Goal: Task Accomplishment & Management: Complete application form

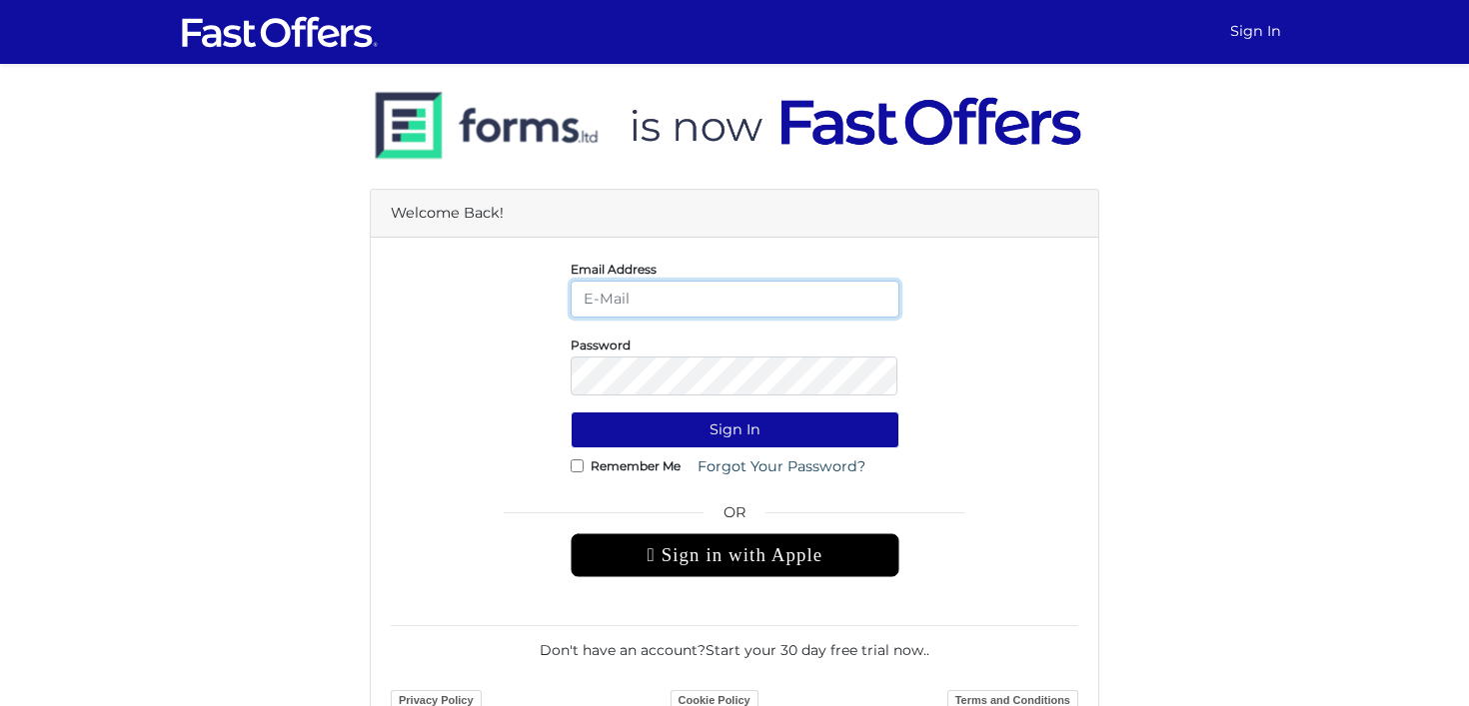
type input "leslie@lesliealvarezproperties.com"
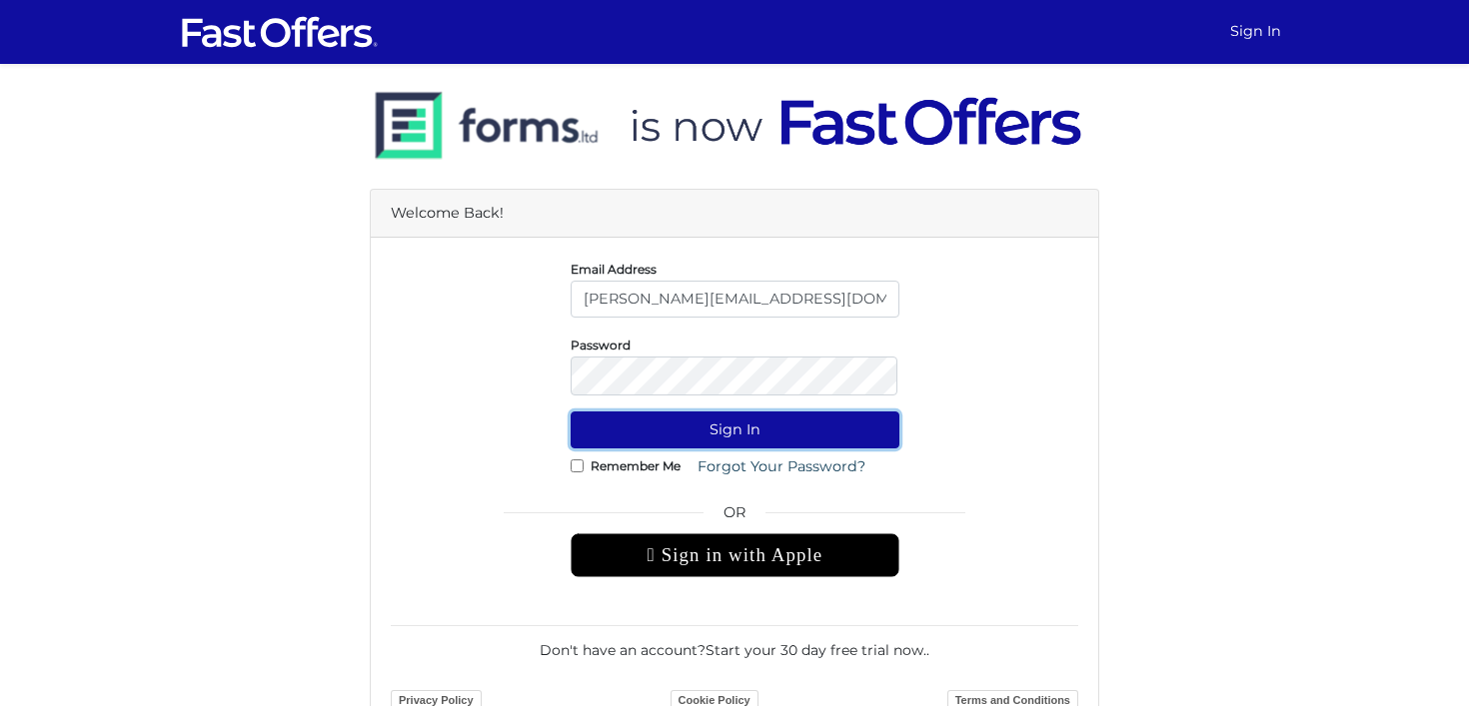
click at [743, 437] on button "Sign In" at bounding box center [734, 430] width 329 height 37
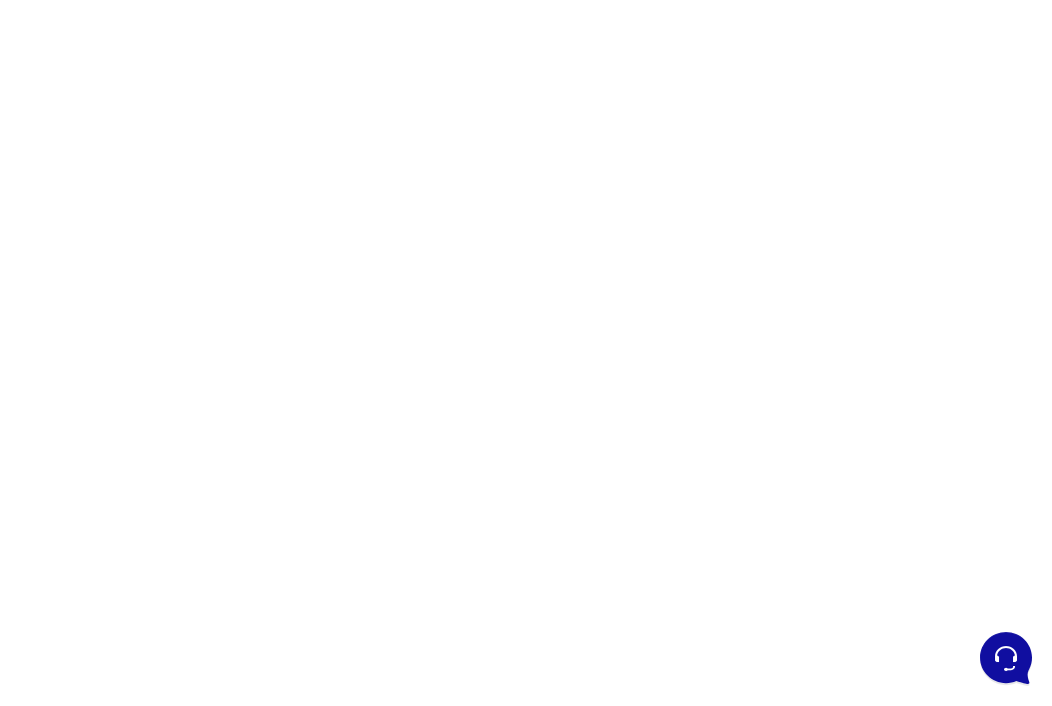
scroll to position [198, 0]
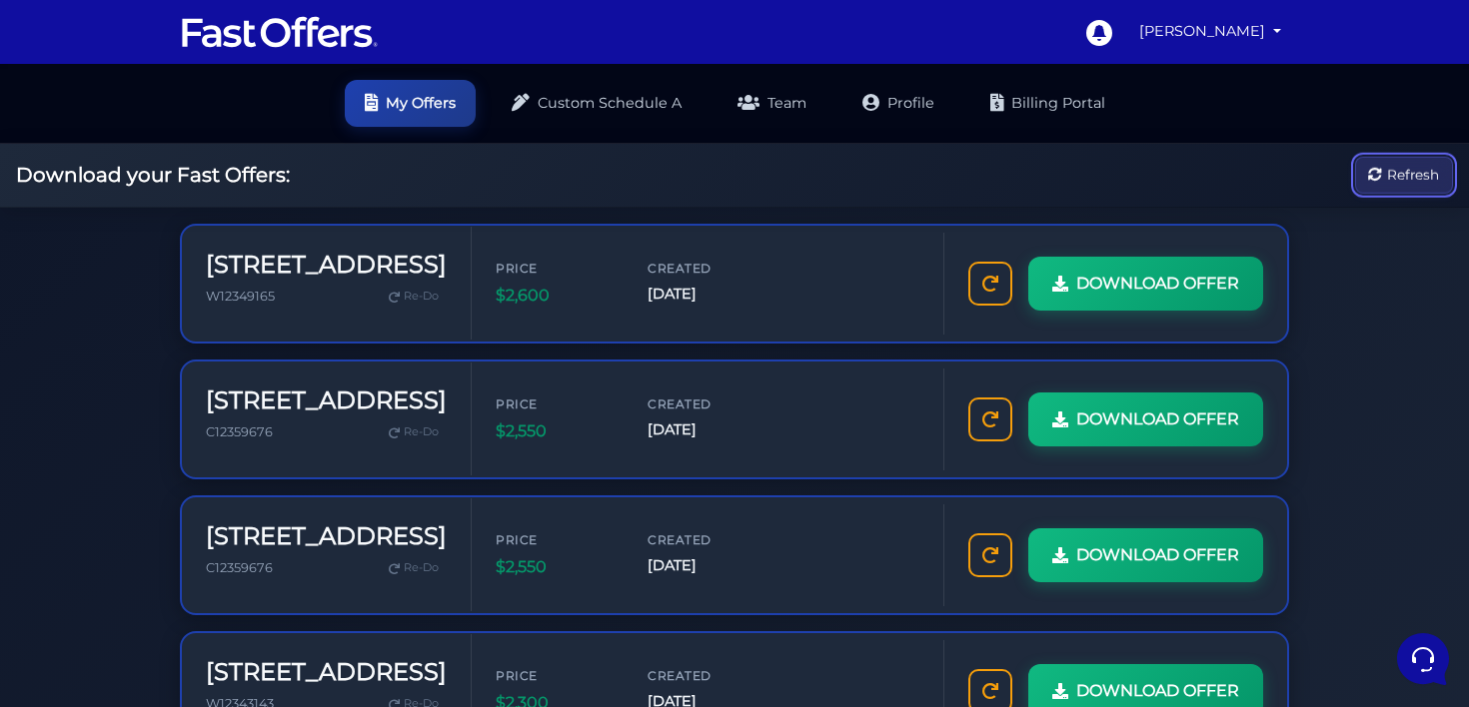
click at [1051, 184] on span "Refresh" at bounding box center [1413, 175] width 52 height 22
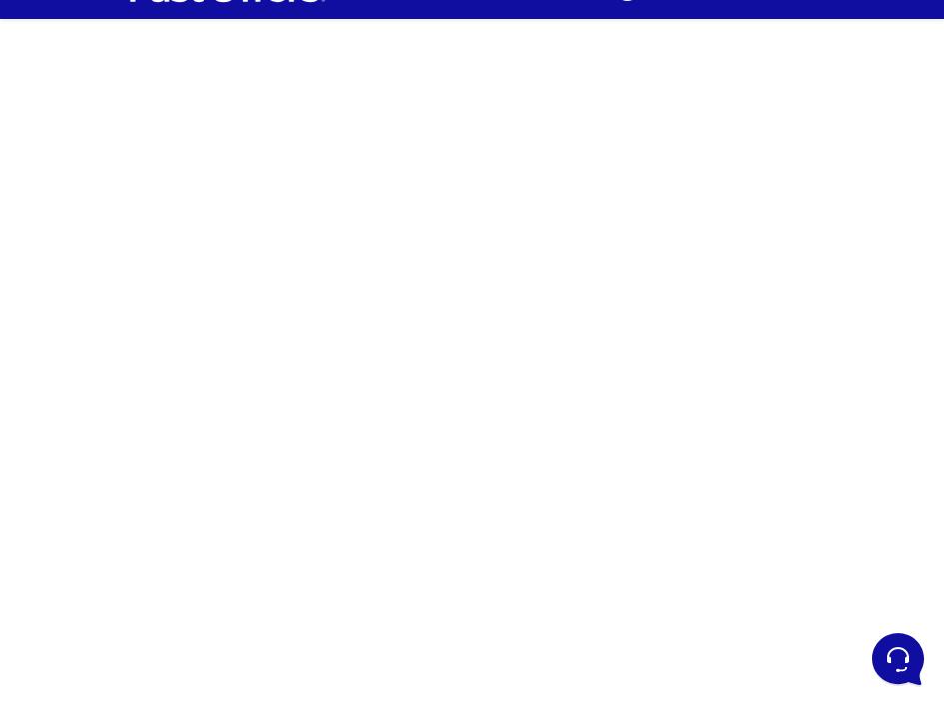
scroll to position [50, 0]
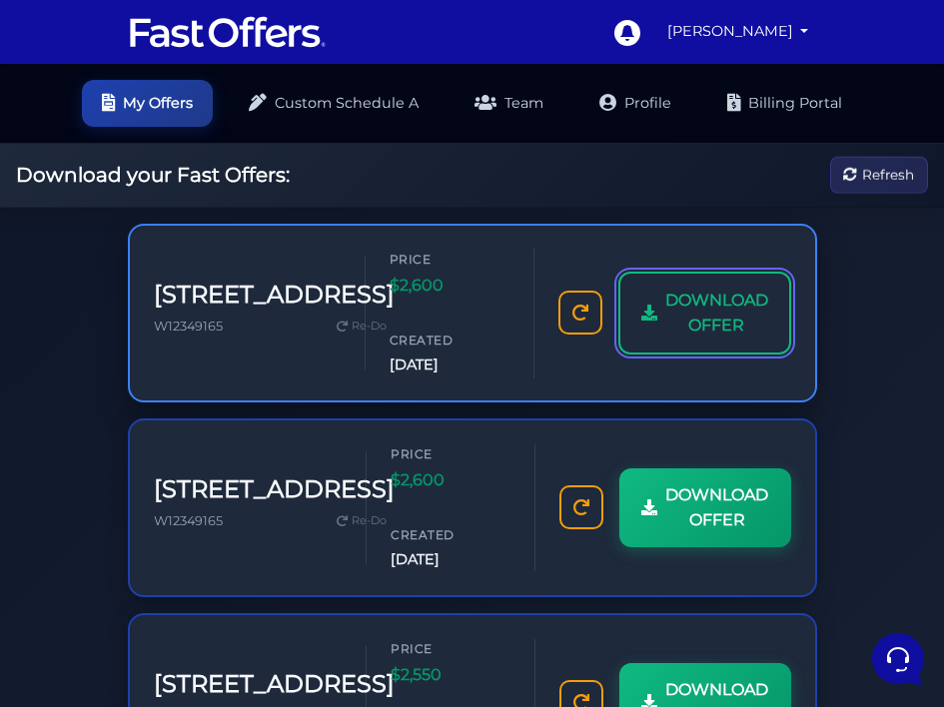
click at [665, 335] on span "DOWNLOAD OFFER" at bounding box center [716, 313] width 103 height 51
click at [665, 337] on span "DOWNLOAD OFFER" at bounding box center [716, 313] width 103 height 51
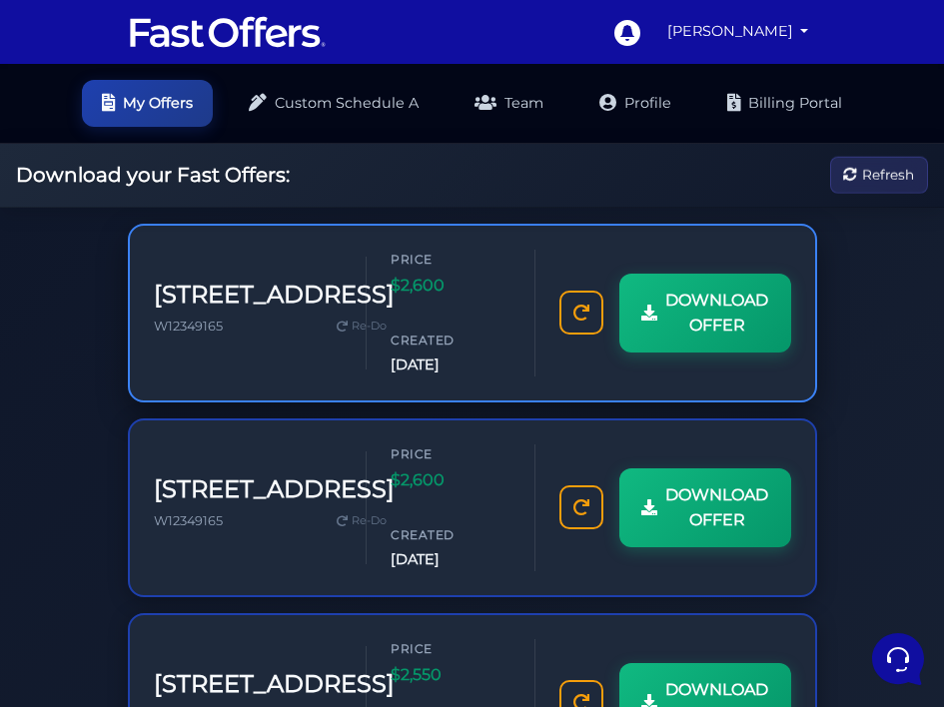
click at [244, 281] on h3 "1182 King St W" at bounding box center [274, 295] width 241 height 29
click at [185, 319] on span "W12349165" at bounding box center [188, 326] width 69 height 15
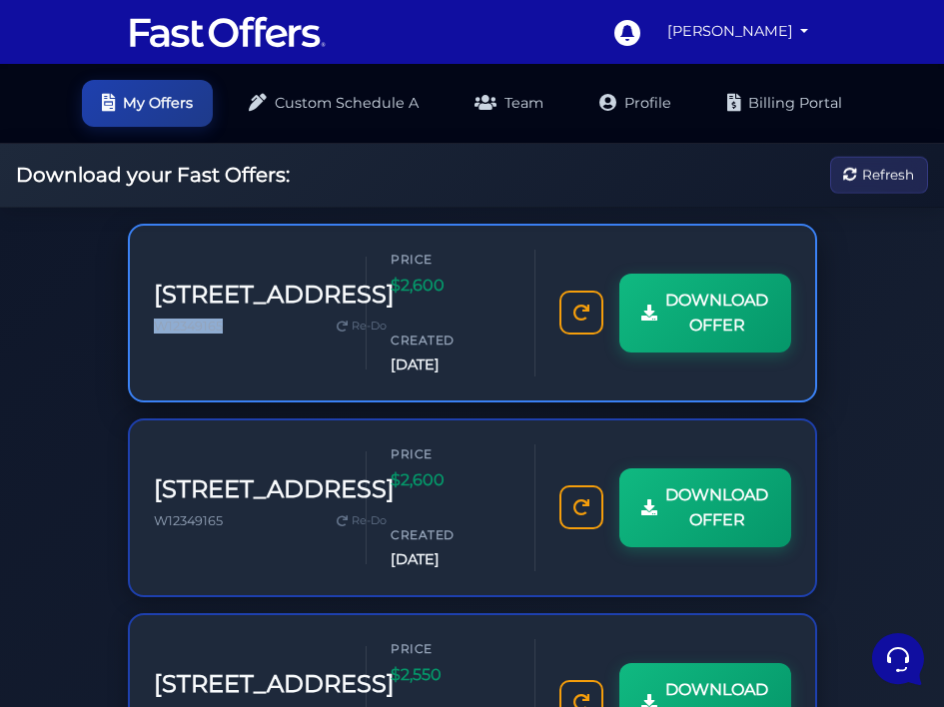
click at [185, 319] on span "W12349165" at bounding box center [188, 326] width 69 height 15
copy span "W12349165"
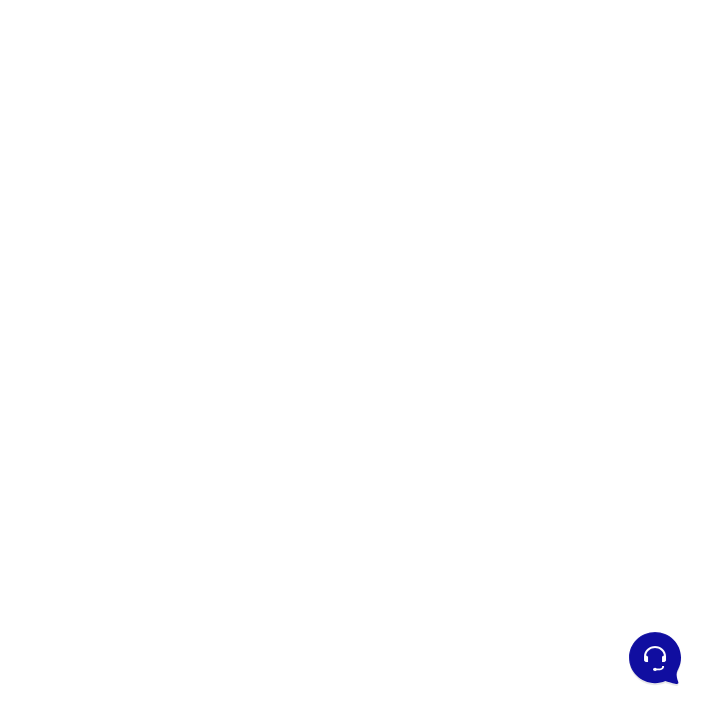
scroll to position [137, 0]
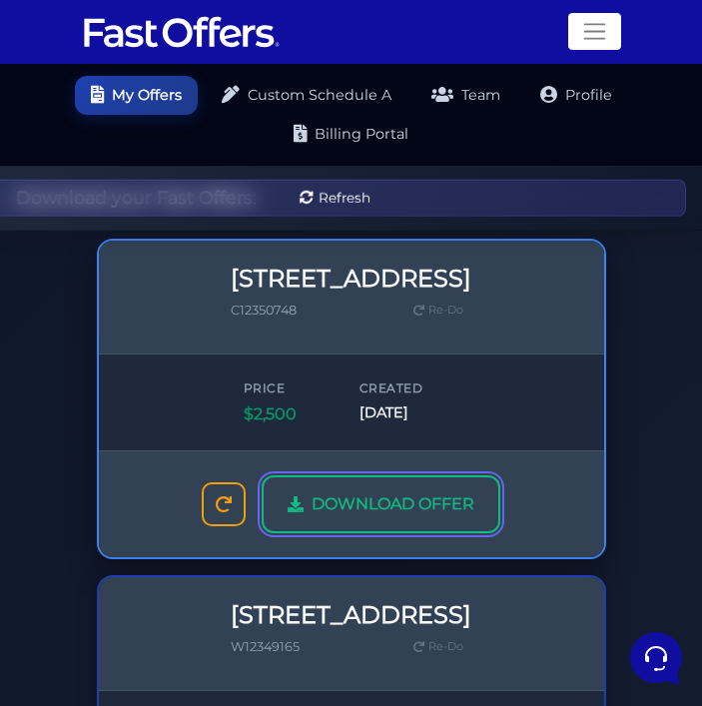
click at [312, 492] on span "DOWNLOAD OFFER" at bounding box center [393, 505] width 163 height 26
